Goal: Task Accomplishment & Management: Complete application form

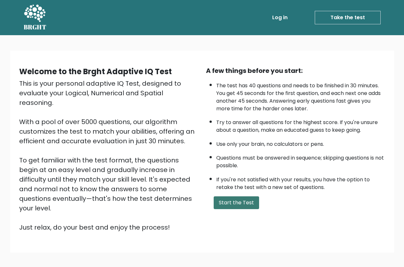
click at [249, 209] on button "Start the Test" at bounding box center [236, 203] width 45 height 13
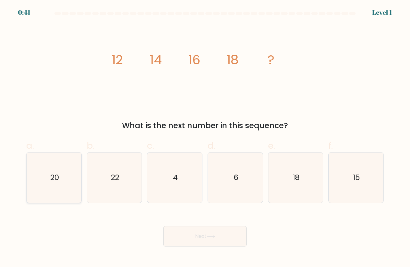
click at [77, 175] on icon "20" at bounding box center [54, 178] width 50 height 50
click at [205, 138] on input "a. 20" at bounding box center [205, 136] width 0 height 4
radio input "true"
click at [183, 230] on button "Next" at bounding box center [204, 236] width 83 height 20
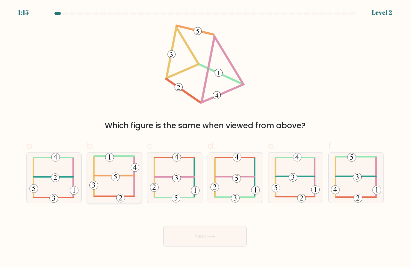
click at [122, 180] on icon at bounding box center [114, 178] width 50 height 50
click at [205, 138] on input "b." at bounding box center [205, 136] width 0 height 4
radio input "true"
click at [180, 234] on button "Next" at bounding box center [204, 236] width 83 height 20
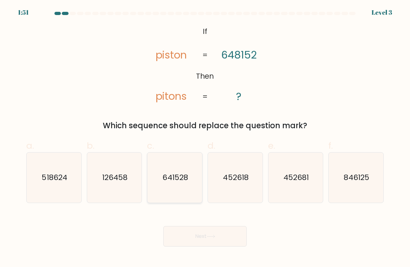
click at [174, 181] on icon "641528" at bounding box center [175, 178] width 50 height 50
click at [205, 138] on input "c. 641528" at bounding box center [205, 136] width 0 height 4
radio input "true"
click at [200, 230] on button "Next" at bounding box center [204, 236] width 83 height 20
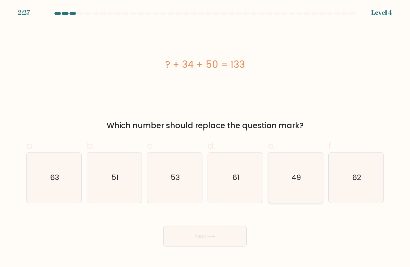
click at [293, 190] on icon "49" at bounding box center [296, 178] width 50 height 50
click at [299, 187] on icon "49" at bounding box center [296, 178] width 50 height 50
click at [205, 138] on input "e. 49" at bounding box center [205, 136] width 0 height 4
radio input "true"
click at [238, 236] on button "Next" at bounding box center [204, 236] width 83 height 20
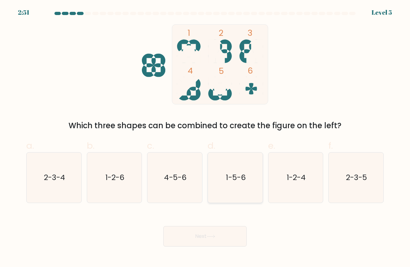
click at [251, 199] on icon "1-5-6" at bounding box center [235, 178] width 50 height 50
click at [205, 138] on input "d. 1-5-6" at bounding box center [205, 136] width 0 height 4
radio input "true"
click at [227, 238] on button "Next" at bounding box center [204, 236] width 83 height 20
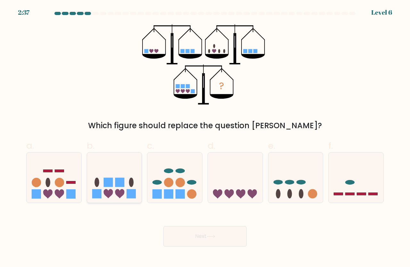
click at [137, 187] on icon at bounding box center [114, 177] width 55 height 45
click at [205, 138] on input "b." at bounding box center [205, 136] width 0 height 4
radio input "true"
click at [174, 233] on button "Next" at bounding box center [204, 236] width 83 height 20
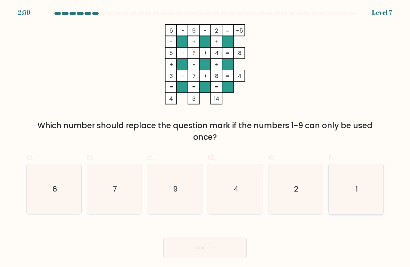
click at [349, 191] on icon "1" at bounding box center [356, 189] width 50 height 50
click at [205, 138] on input "f. 1" at bounding box center [205, 136] width 0 height 4
radio input "true"
click at [233, 249] on button "Next" at bounding box center [204, 248] width 83 height 20
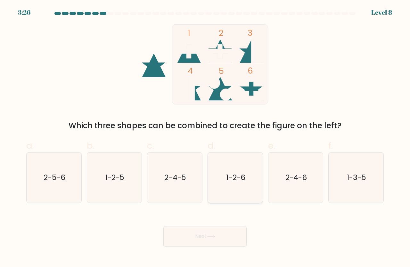
click at [241, 201] on icon "1-2-6" at bounding box center [235, 178] width 50 height 50
click at [205, 138] on input "d. 1-2-6" at bounding box center [205, 136] width 0 height 4
radio input "true"
click at [223, 227] on button "Next" at bounding box center [204, 236] width 83 height 20
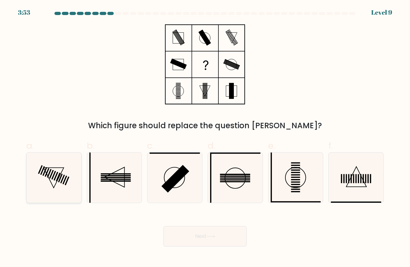
click at [61, 156] on icon at bounding box center [54, 178] width 50 height 50
click at [205, 138] on input "a." at bounding box center [205, 136] width 0 height 4
radio input "true"
click at [189, 234] on button "Next" at bounding box center [204, 236] width 83 height 20
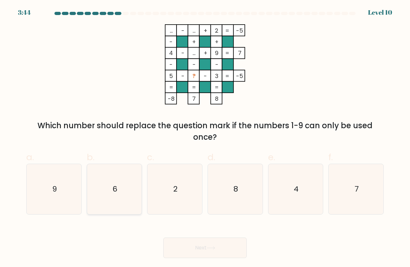
click at [116, 193] on icon "6" at bounding box center [114, 189] width 50 height 50
click at [205, 138] on input "b. 6" at bounding box center [205, 136] width 0 height 4
radio input "true"
click at [184, 251] on button "Next" at bounding box center [204, 248] width 83 height 20
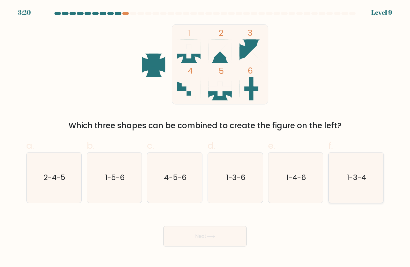
click at [363, 173] on text "1-3-4" at bounding box center [356, 177] width 19 height 11
click at [205, 138] on input "f. 1-3-4" at bounding box center [205, 136] width 0 height 4
radio input "true"
click at [237, 230] on button "Next" at bounding box center [204, 236] width 83 height 20
